Goal: Navigation & Orientation: Find specific page/section

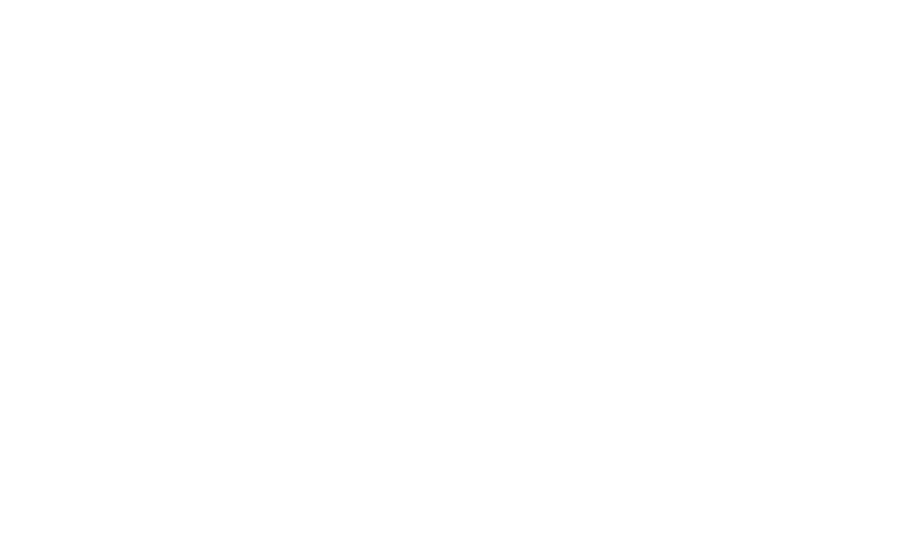
scroll to position [83, 0]
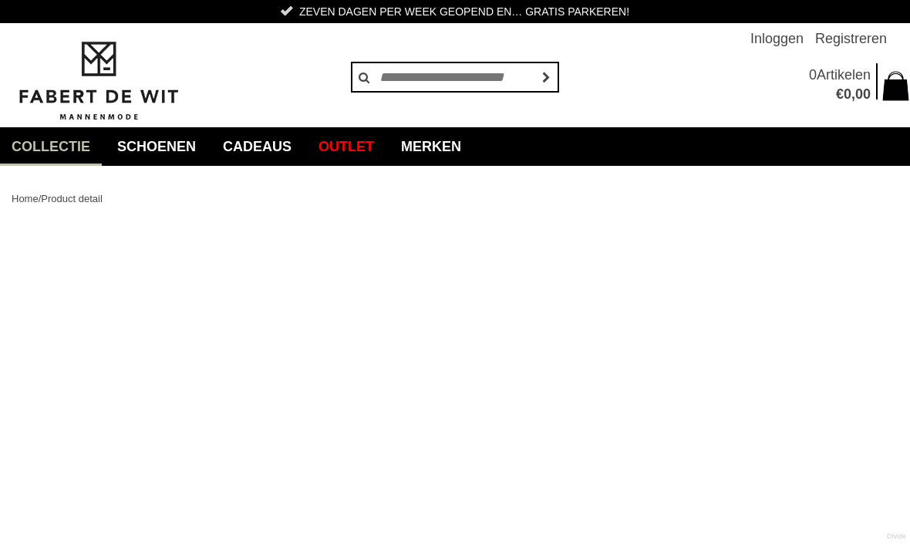
click at [129, 87] on img at bounding box center [99, 80] width 174 height 83
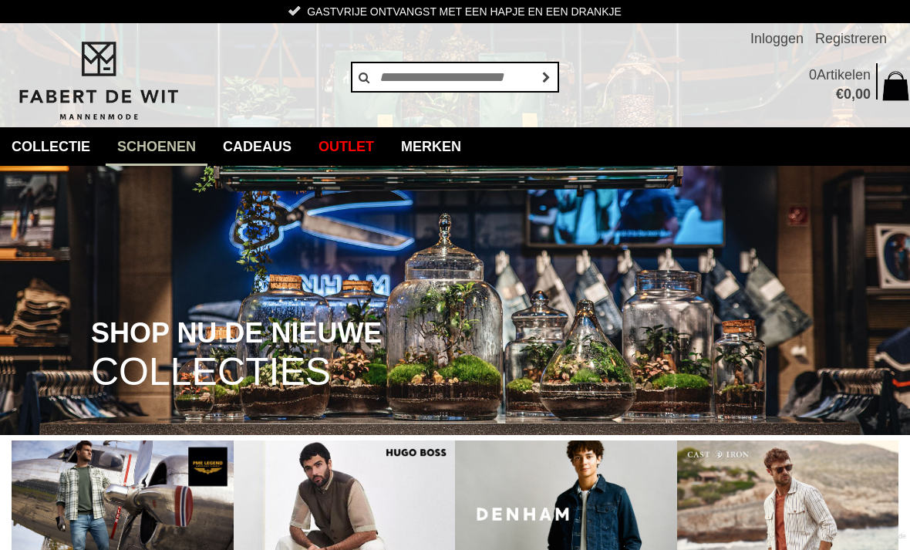
click at [199, 154] on link "Schoenen" at bounding box center [157, 146] width 102 height 39
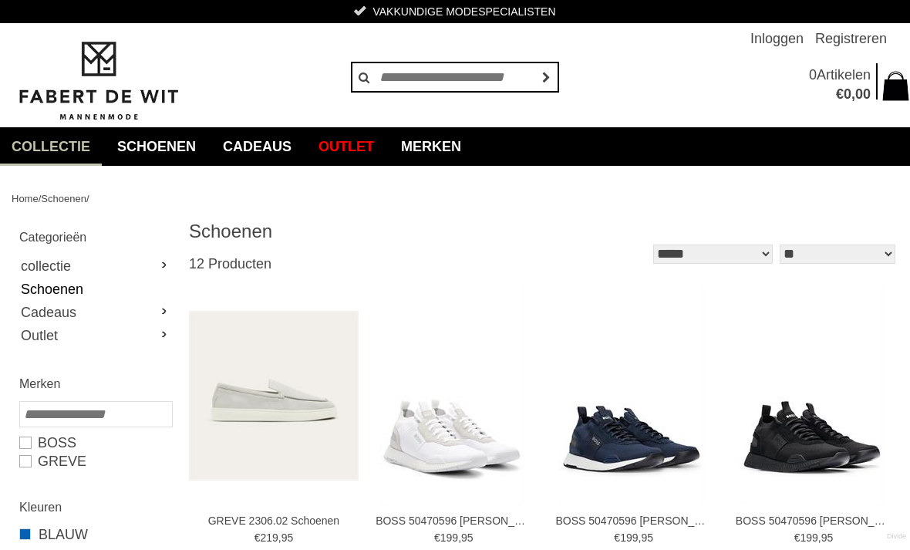
click at [0, 0] on link "Jassen" at bounding box center [0, 0] width 0 height 0
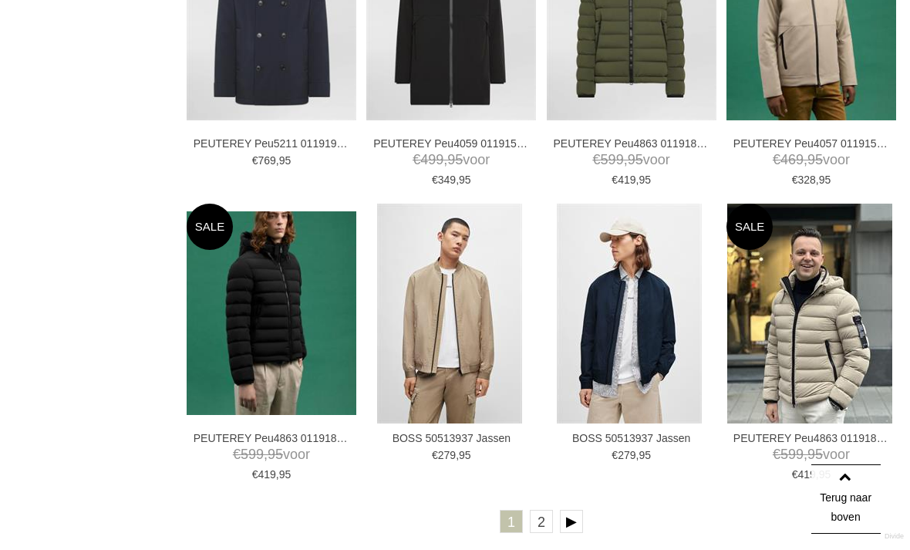
scroll to position [2487, 0]
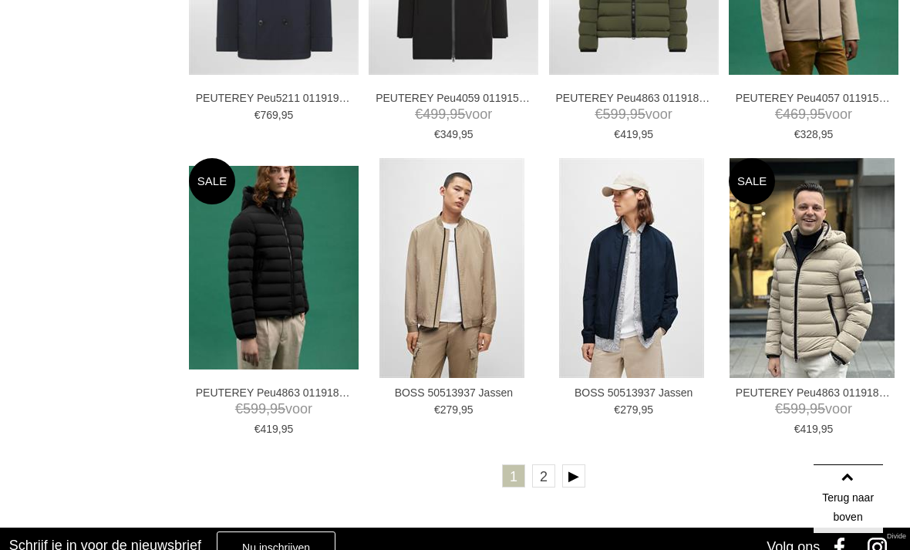
click at [552, 478] on link "2" at bounding box center [543, 475] width 23 height 23
